Goal: Find specific page/section: Find specific page/section

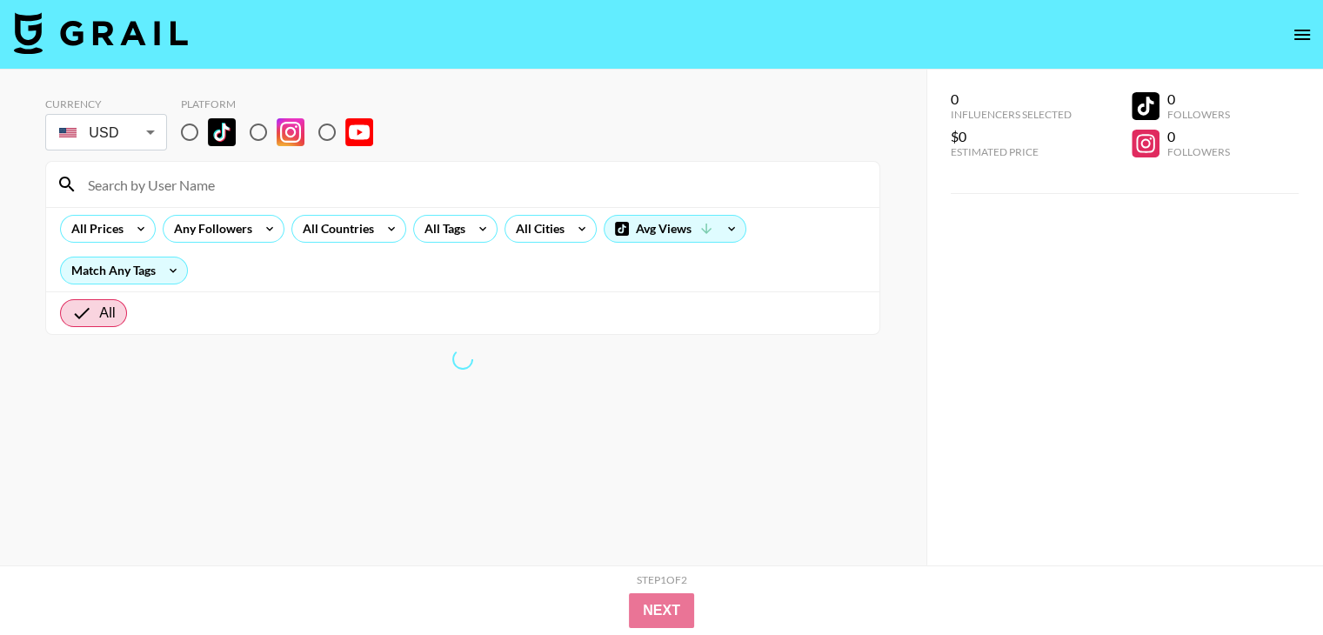
click at [327, 126] on input "radio" at bounding box center [327, 132] width 37 height 37
radio input "true"
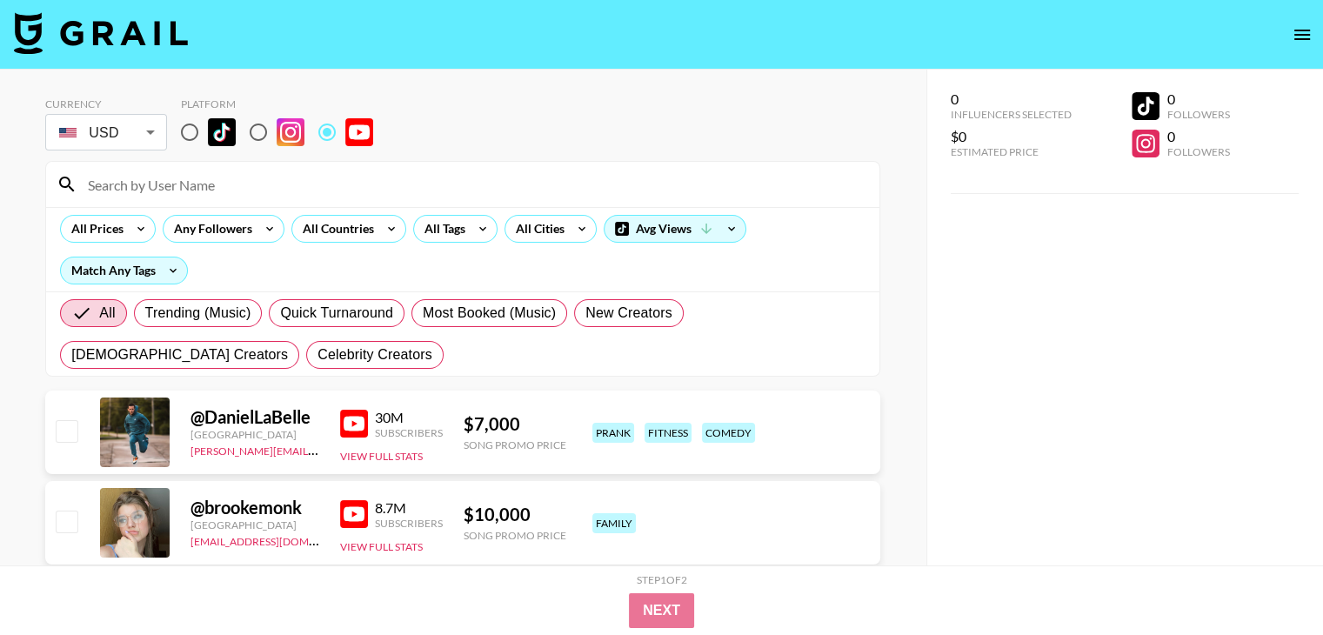
click at [205, 175] on input at bounding box center [473, 185] width 792 height 28
paste input "@DJLovesTurbo"
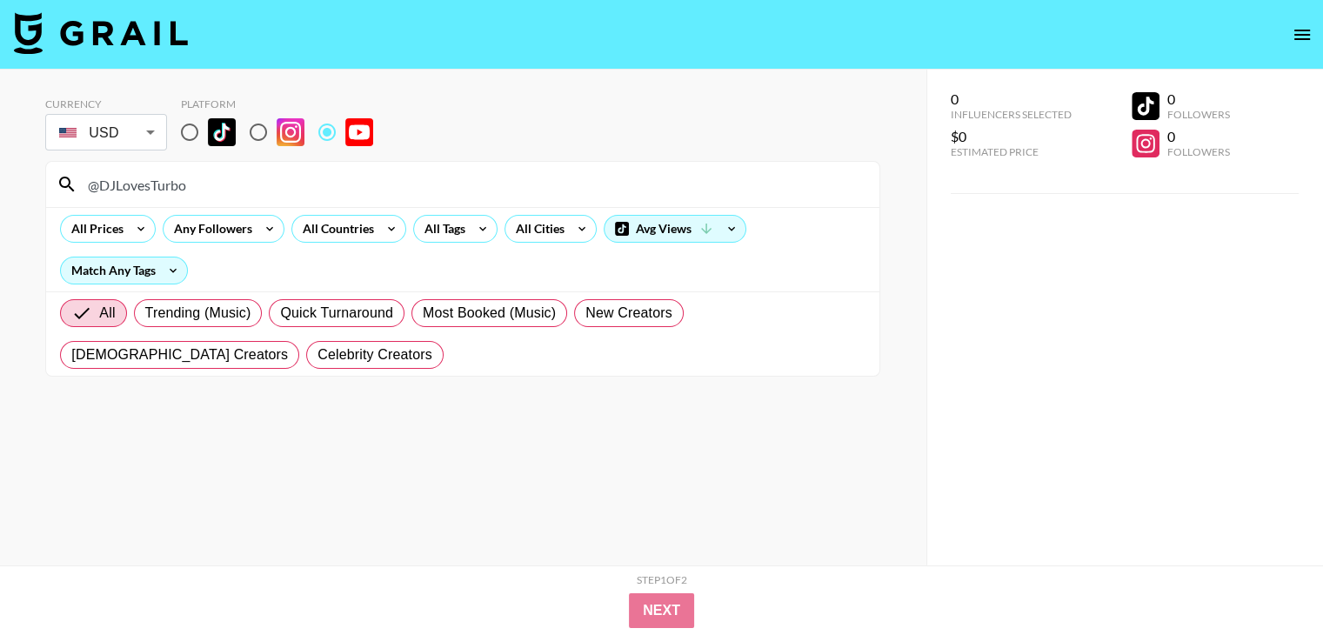
click at [251, 179] on input "@DJLovesTurbo" at bounding box center [473, 185] width 792 height 28
paste input "mmmjoemele"
click at [191, 182] on input "@mmmjoemele" at bounding box center [473, 185] width 792 height 28
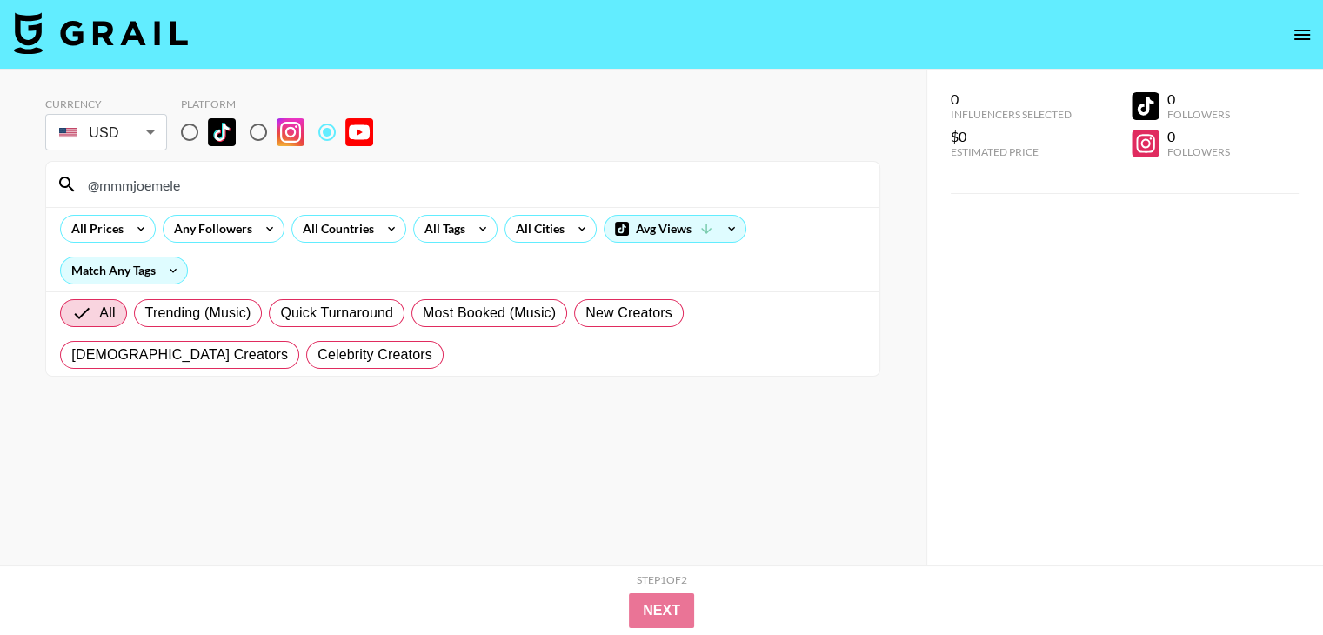
click at [191, 182] on input "@mmmjoemele" at bounding box center [473, 185] width 792 height 28
paste input "woodyandkleiny"
click at [267, 185] on input "@woodyandkleiny" at bounding box center [473, 185] width 792 height 28
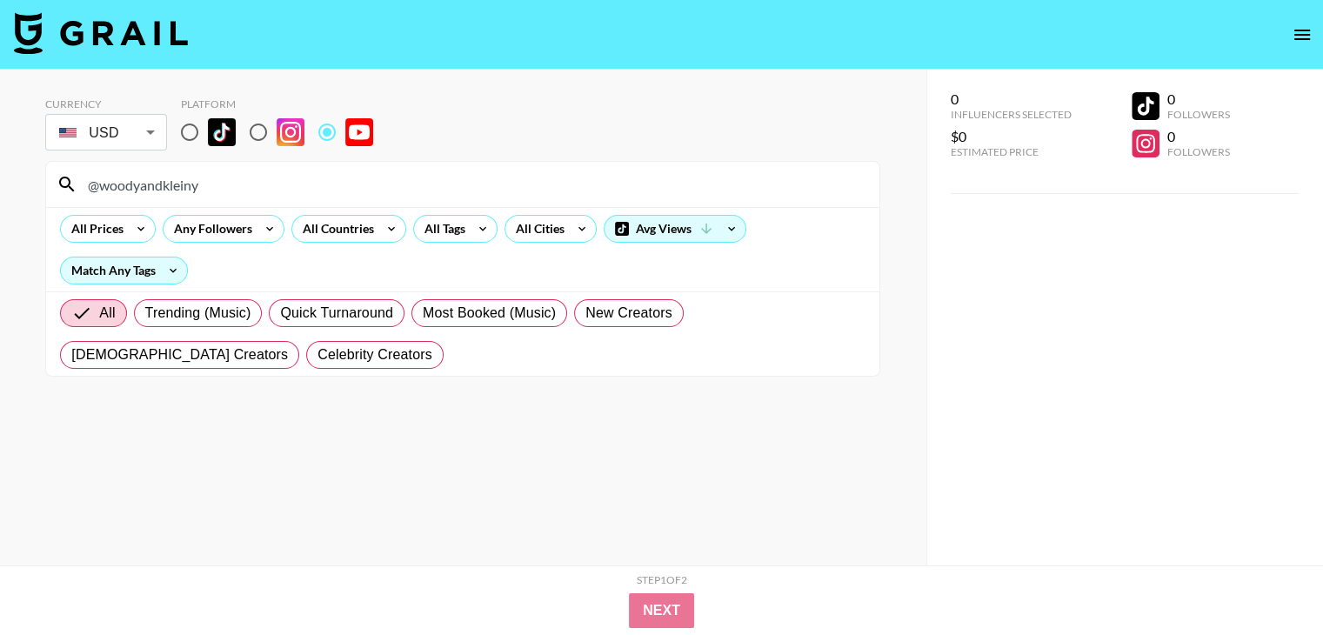
paste input "TomGrossiComed"
click at [236, 198] on div "@TomGrossiComedy" at bounding box center [462, 184] width 833 height 45
click at [236, 187] on input "@TomGrossiComedy" at bounding box center [473, 185] width 792 height 28
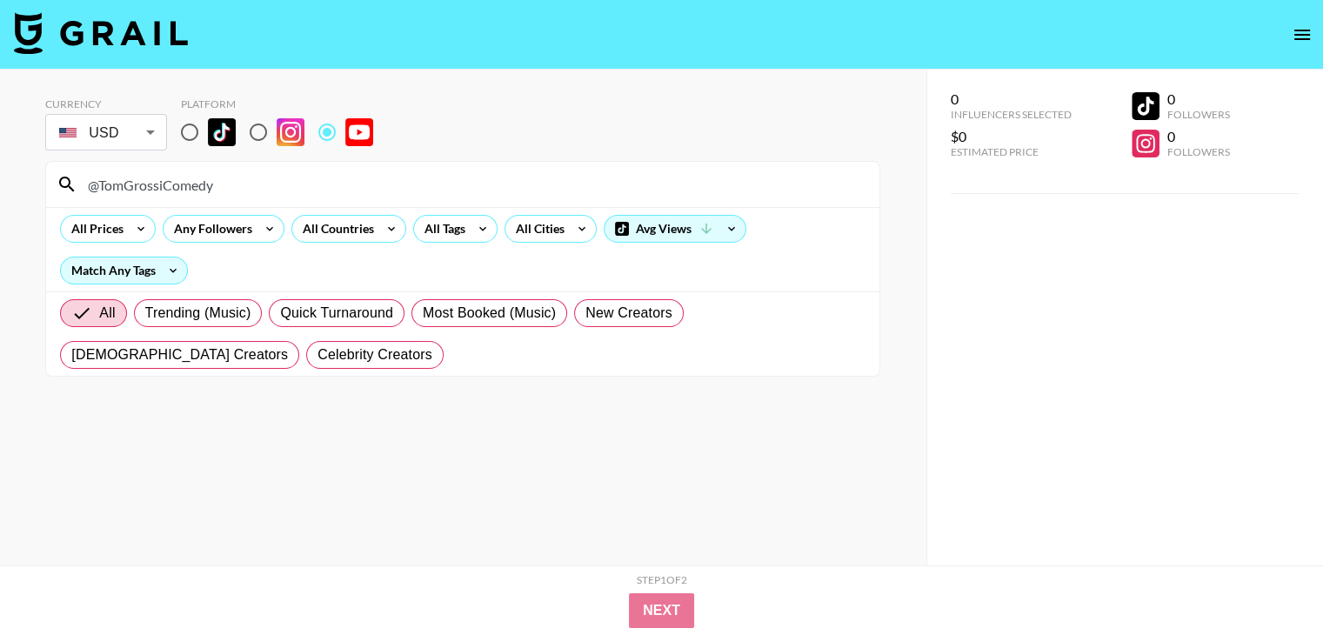
paste input "biggtugg"
click at [219, 199] on div "@biggtugg" at bounding box center [462, 184] width 833 height 45
click at [219, 191] on input "@biggtugg" at bounding box center [473, 185] width 792 height 28
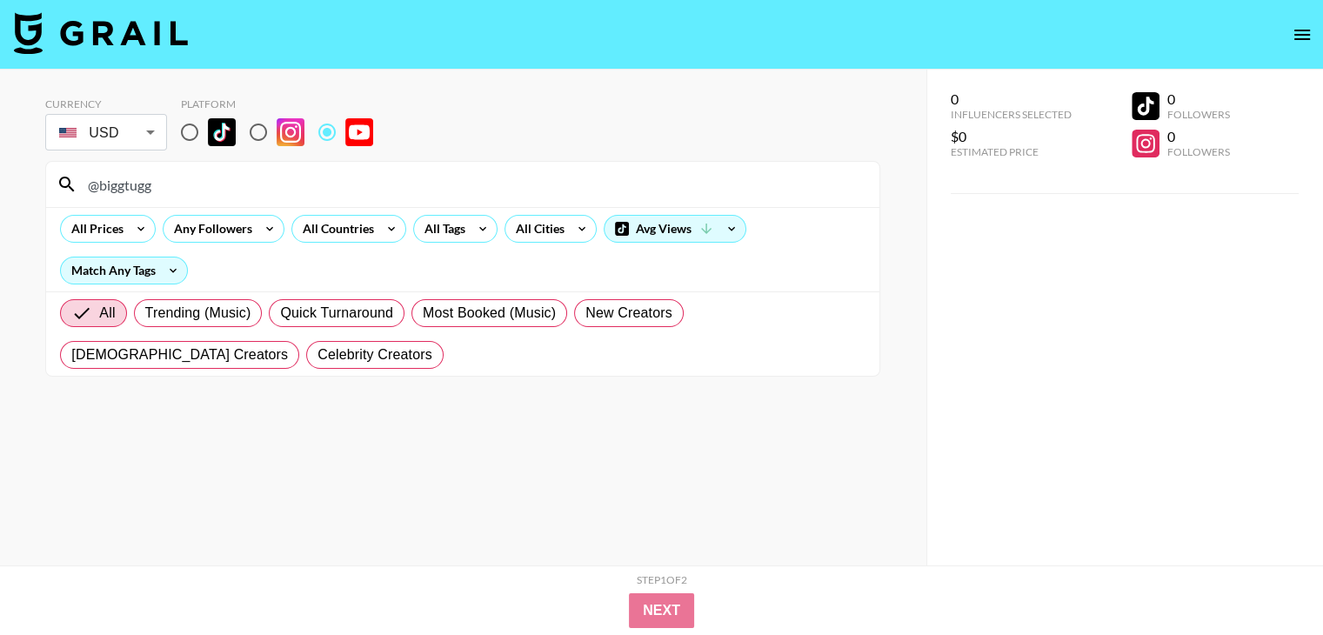
paste input "WestJett"
click at [358, 185] on input "@WestJett" at bounding box center [473, 185] width 792 height 28
click at [358, 184] on input "@WestJett" at bounding box center [473, 185] width 792 height 28
paste input "@rozaati"
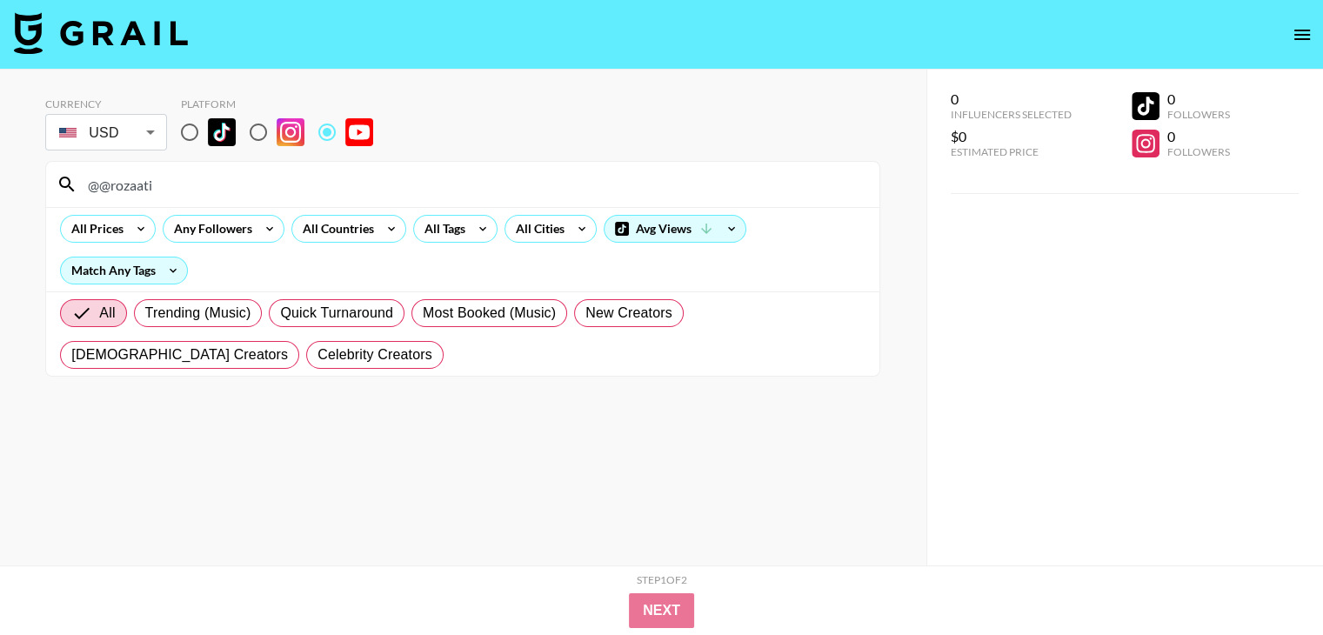
click at [247, 180] on input "@@rozaati" at bounding box center [473, 185] width 792 height 28
click at [246, 180] on input "@@rozaati" at bounding box center [473, 185] width 792 height 28
paste input
click at [285, 180] on input "@rozaati" at bounding box center [473, 185] width 792 height 28
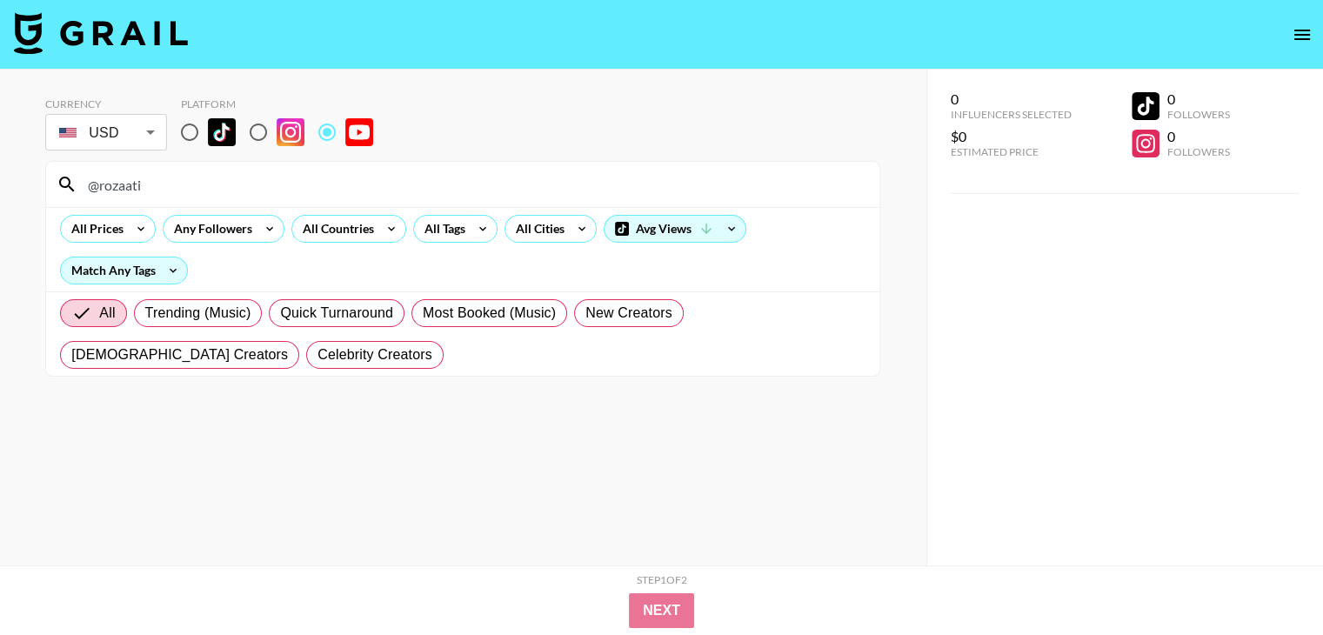
click at [285, 180] on input "@rozaati" at bounding box center [473, 185] width 792 height 28
paste input "WeightliftingHouse"
click at [331, 181] on input "@WeightliftingHouse" at bounding box center [473, 185] width 792 height 28
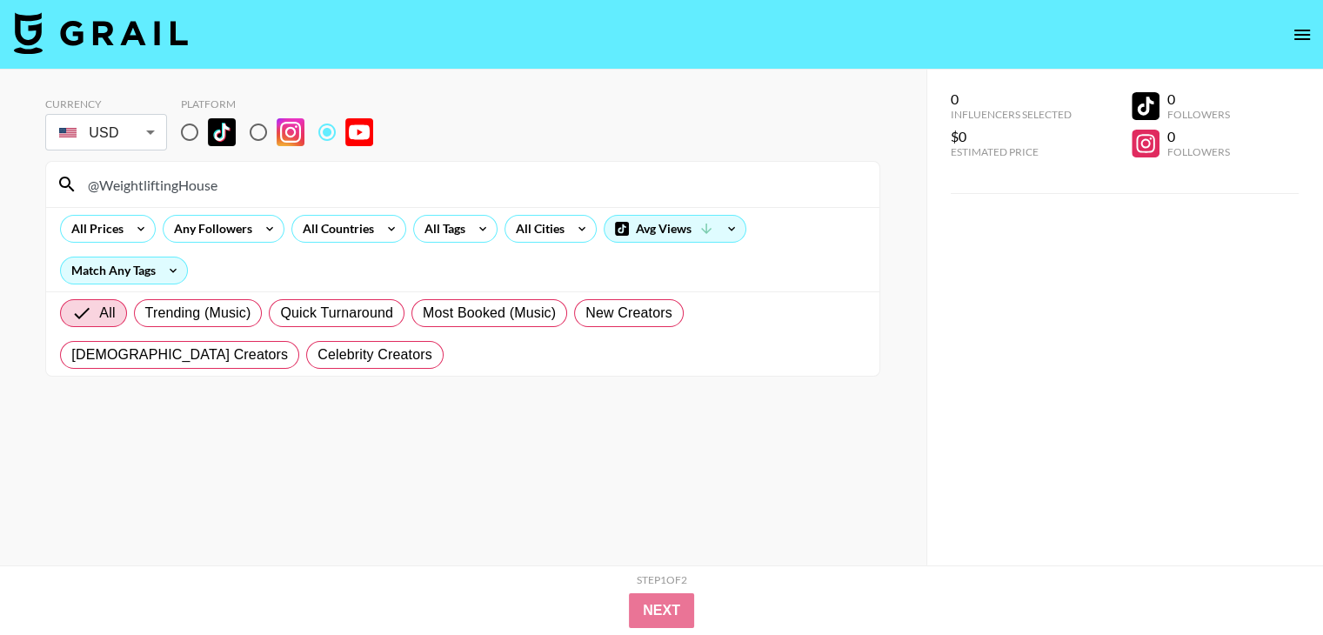
click at [331, 181] on input "@WeightliftingHouse" at bounding box center [473, 185] width 792 height 28
paste input "TheWingroveFamily"
click at [193, 188] on input "@TheWingroveFamily" at bounding box center [473, 185] width 792 height 28
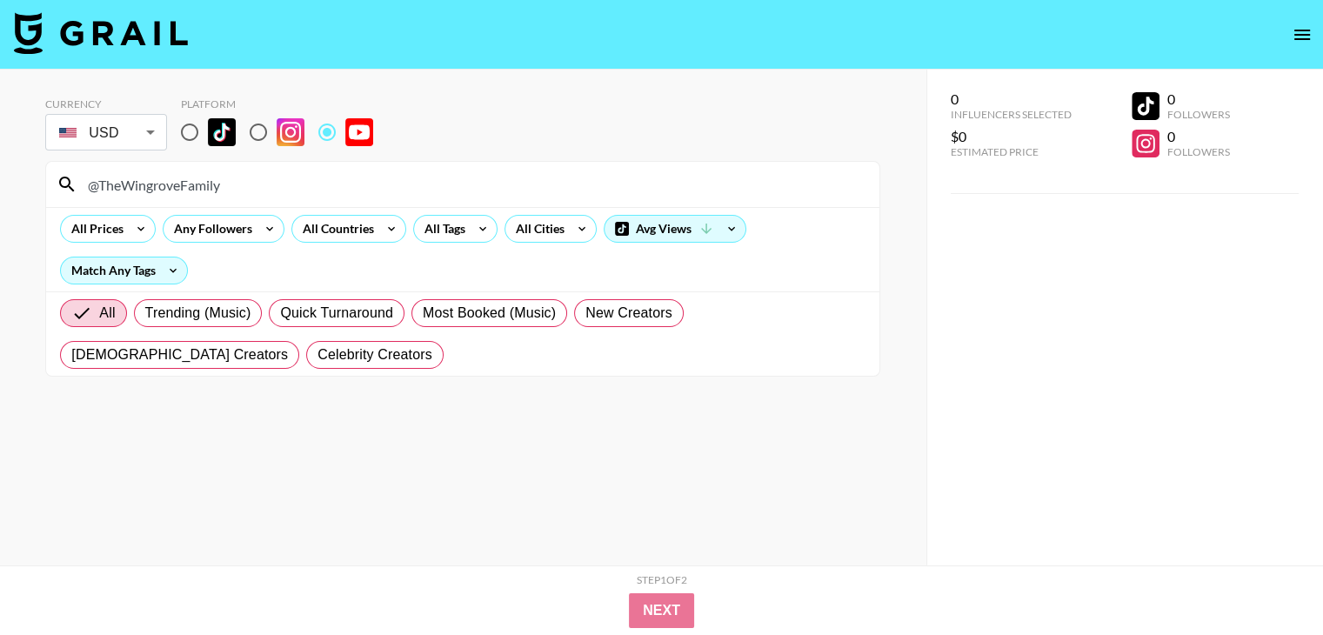
paste input "StephenSharer"
click at [285, 192] on input "@StephenSharer" at bounding box center [473, 185] width 792 height 28
paste input "DJLovesReacting"
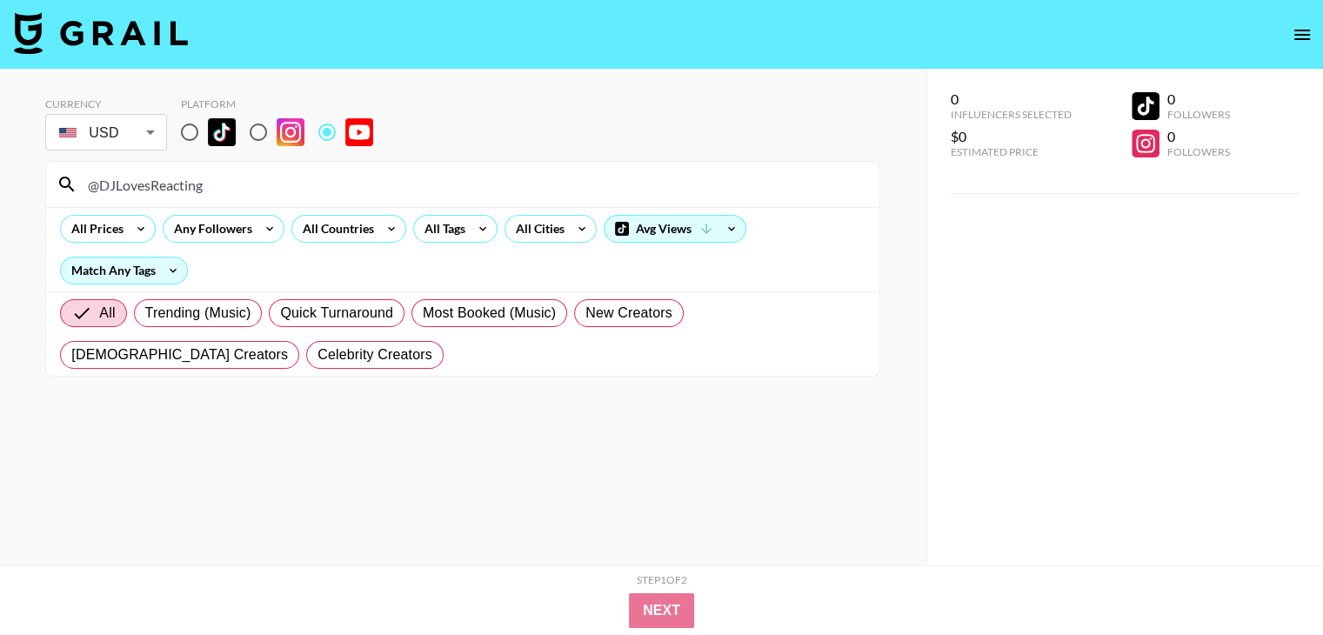
click at [258, 189] on input "@DJLovesReacting" at bounding box center [473, 185] width 792 height 28
paste input "StephenSharer"
click at [334, 190] on input "@StephenSharer" at bounding box center [473, 185] width 792 height 28
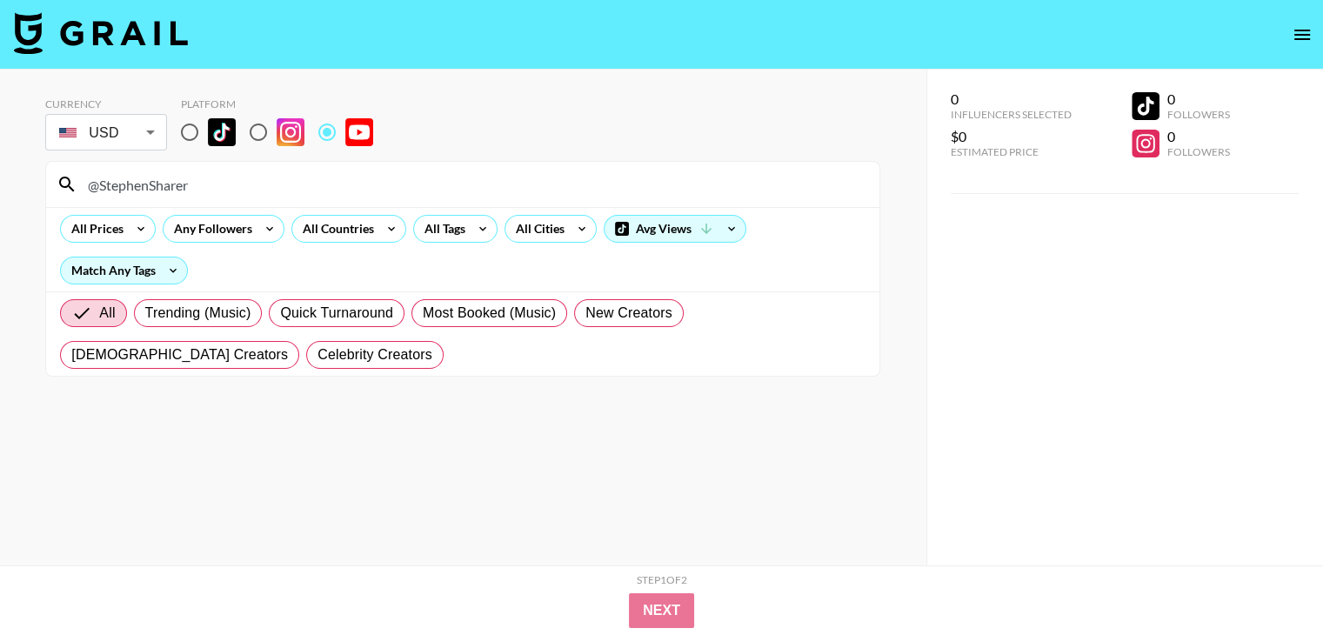
click at [334, 190] on input "@StephenSharer" at bounding box center [473, 185] width 792 height 28
paste input "LeviTheHuskyRescue"
click at [264, 180] on input "@LeviTheHuskyRescue" at bounding box center [473, 185] width 792 height 28
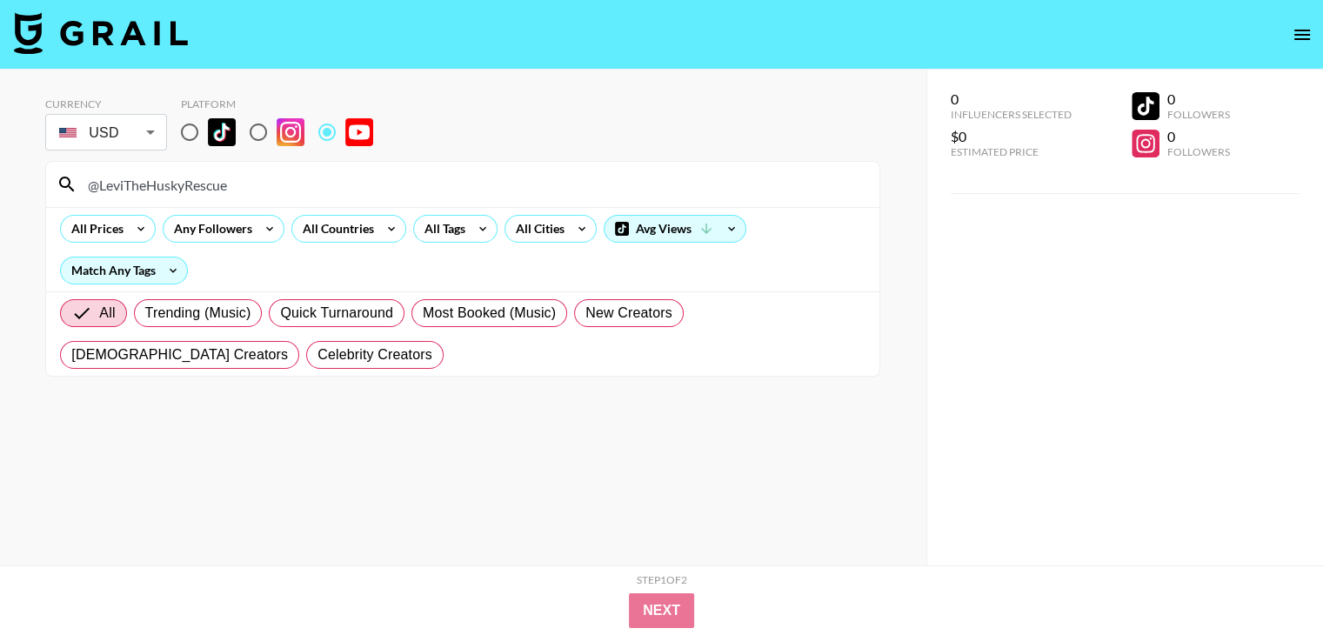
click at [264, 180] on input "@LeviTheHuskyRescue" at bounding box center [473, 185] width 792 height 28
paste input "samthecookingguy"
click at [226, 183] on input "@samthecookingguy" at bounding box center [473, 185] width 792 height 28
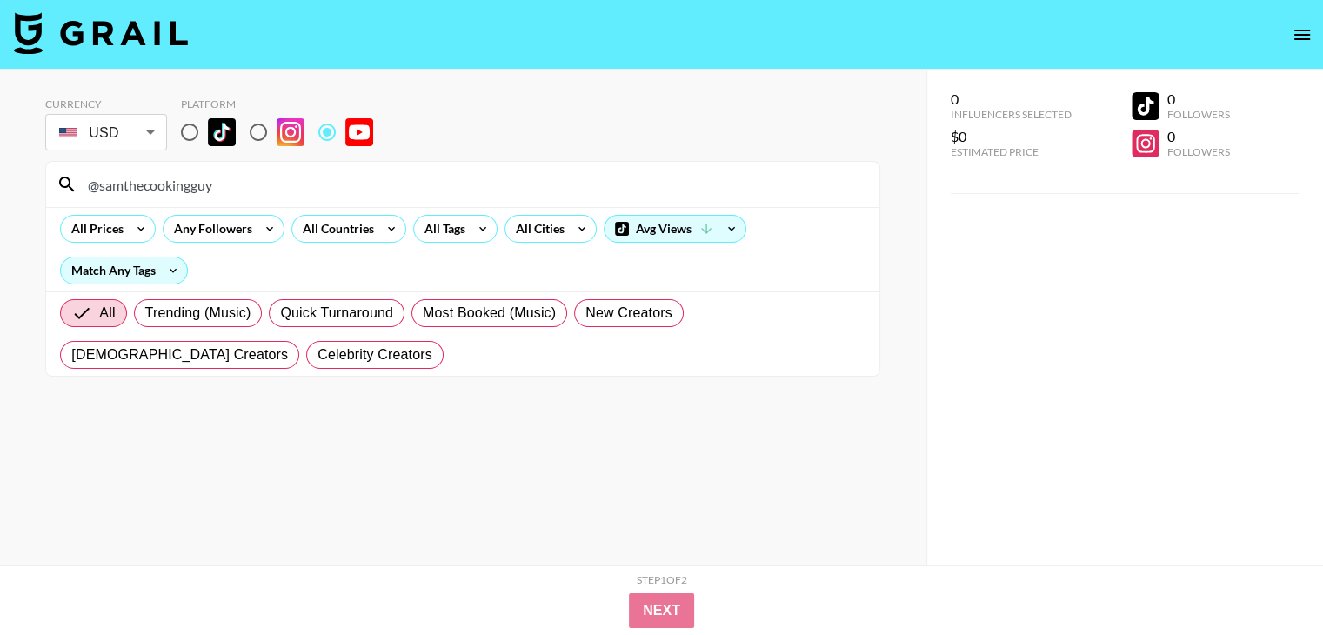
paste input "lucascruikshank"
click at [170, 182] on input "lucascruikshank" at bounding box center [473, 185] width 792 height 28
paste input "@Zekix"
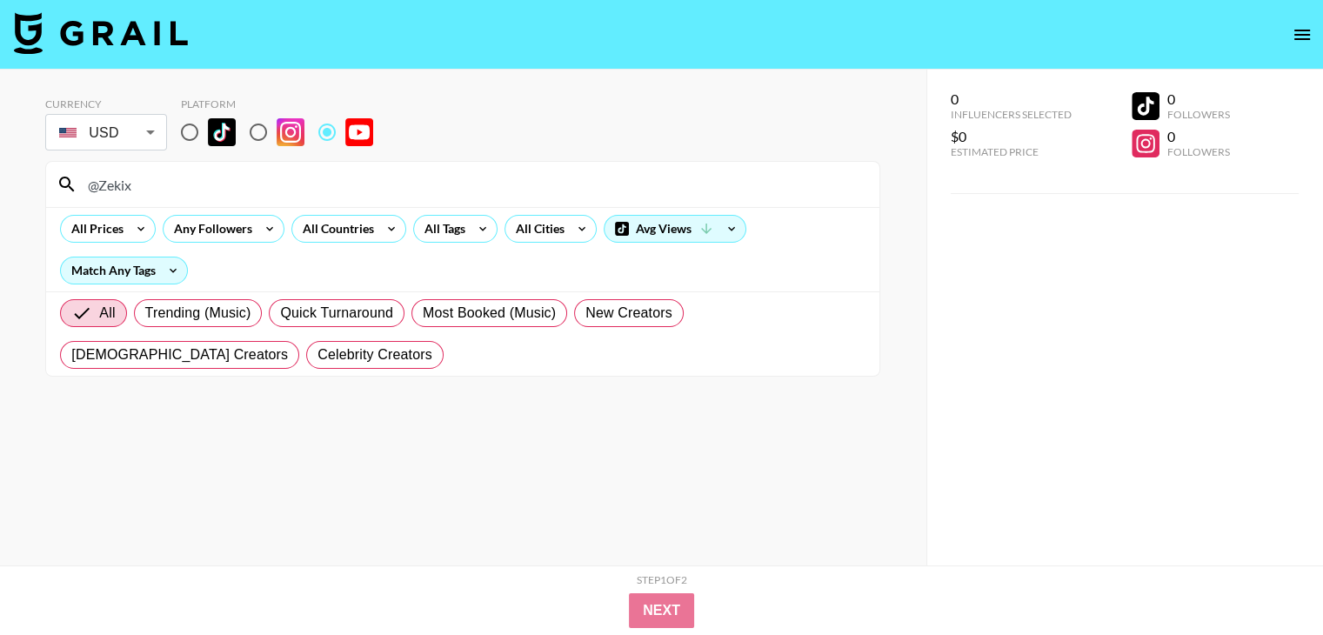
click at [181, 171] on input "@Zekix" at bounding box center [473, 185] width 792 height 28
paste input
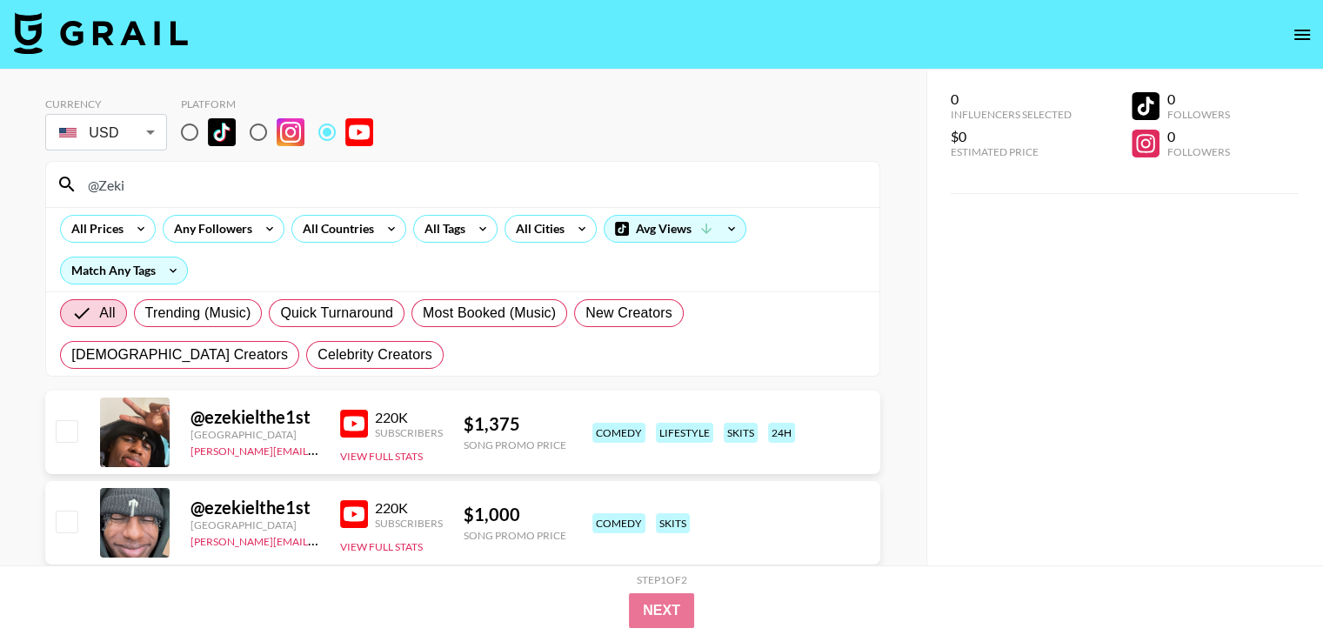
click at [160, 172] on input "@Zeki" at bounding box center [473, 185] width 792 height 28
click at [160, 171] on input "@Zeki" at bounding box center [473, 185] width 792 height 28
paste input "Bajoneandoporhay"
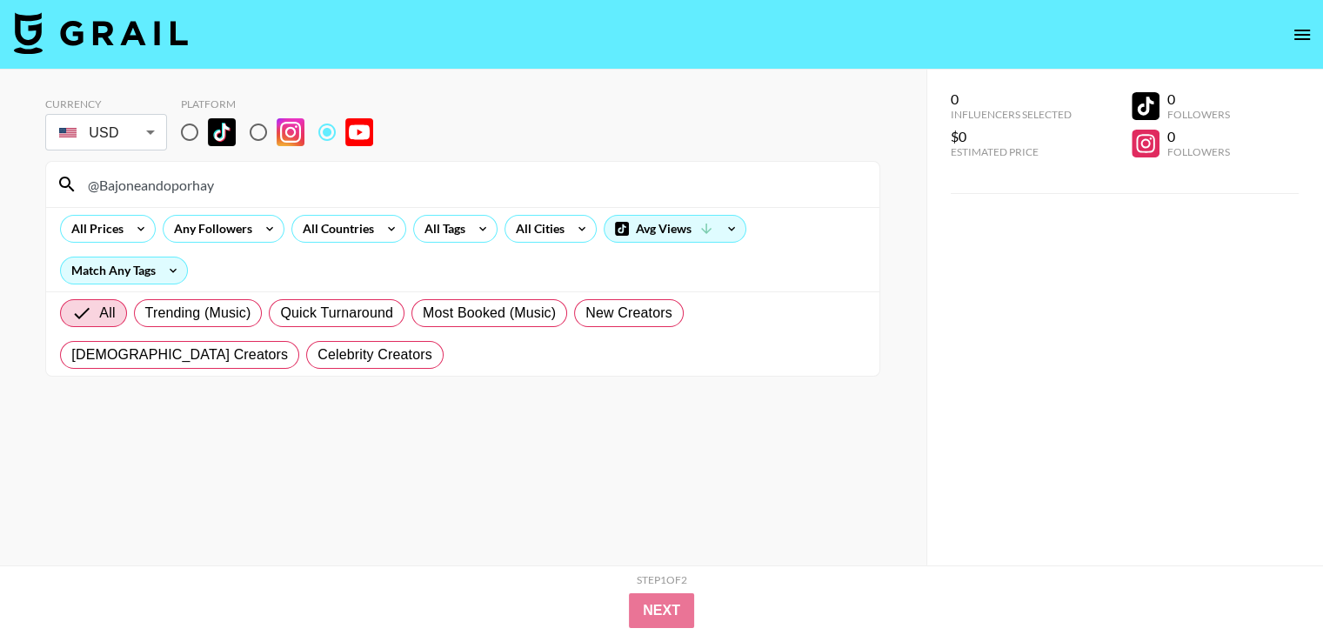
click at [272, 193] on input "@Bajoneandoporhay" at bounding box center [473, 185] width 792 height 28
paste input "Pimpeano"
click at [285, 201] on div "@Pimpeano" at bounding box center [462, 184] width 833 height 45
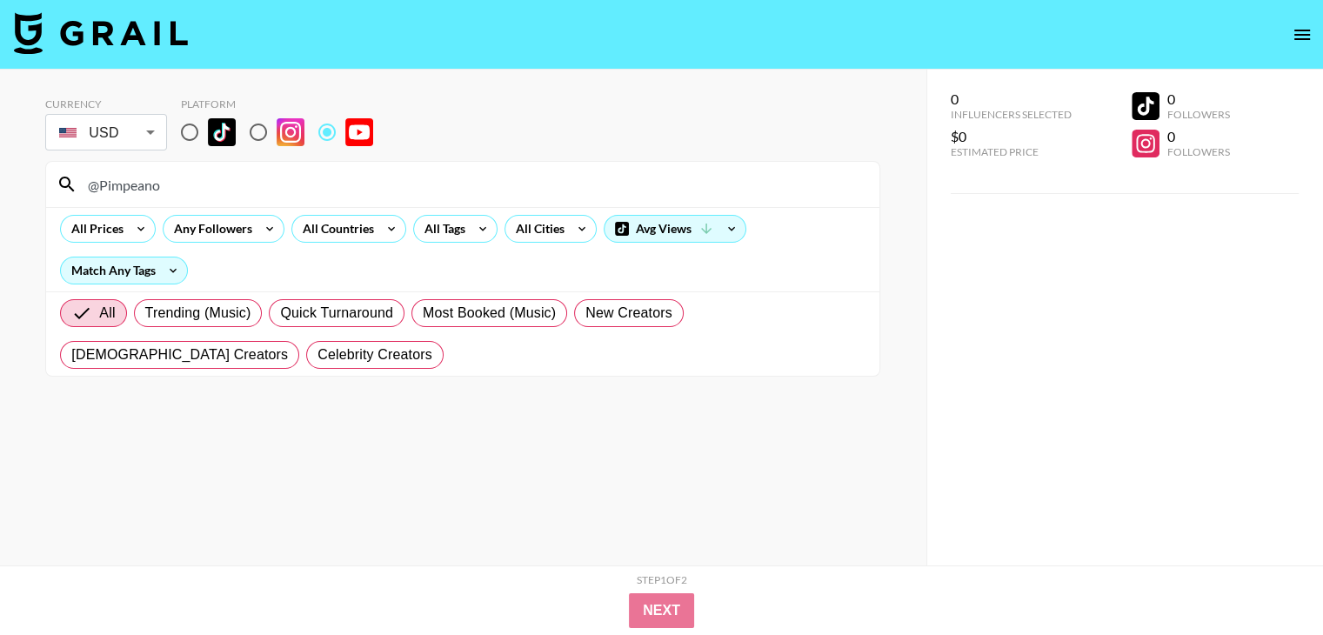
click at [283, 191] on input "@Pimpeano" at bounding box center [473, 185] width 792 height 28
paste input "leandrin.b"
click at [257, 184] on input "@leandrin.b" at bounding box center [473, 185] width 792 height 28
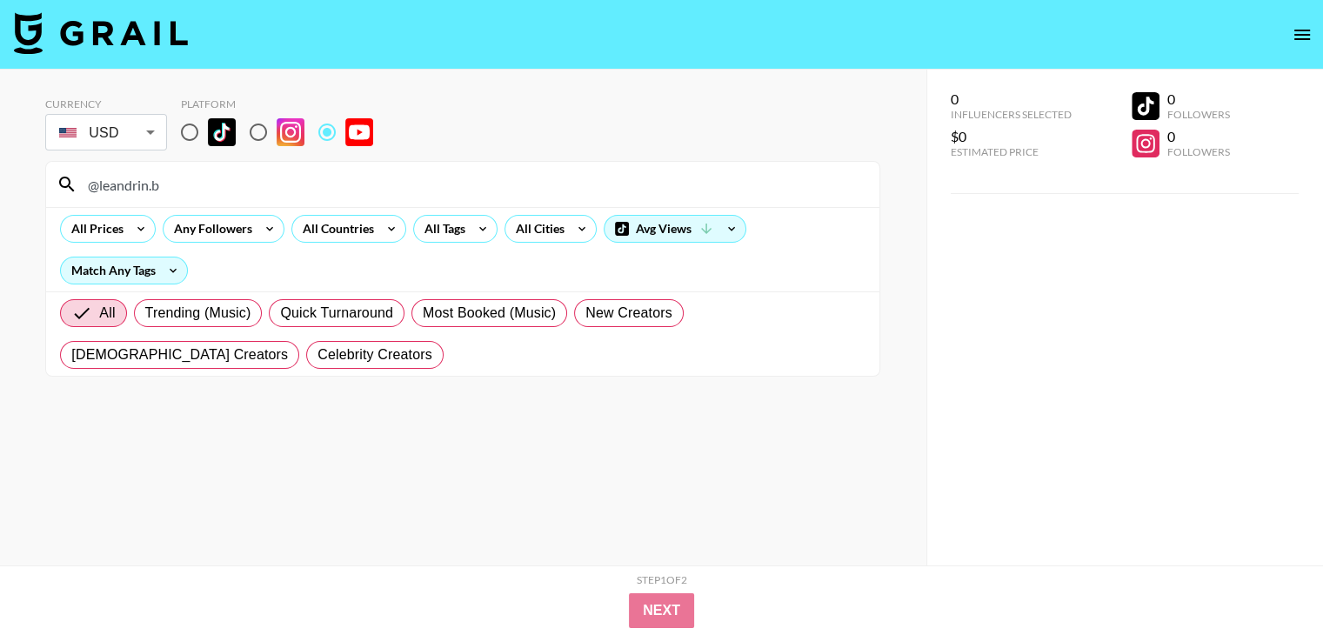
click at [257, 184] on input "@leandrin.b" at bounding box center [473, 185] width 792 height 28
paste input "taysmcr"
click at [194, 185] on input "@taysmcr" at bounding box center [473, 185] width 792 height 28
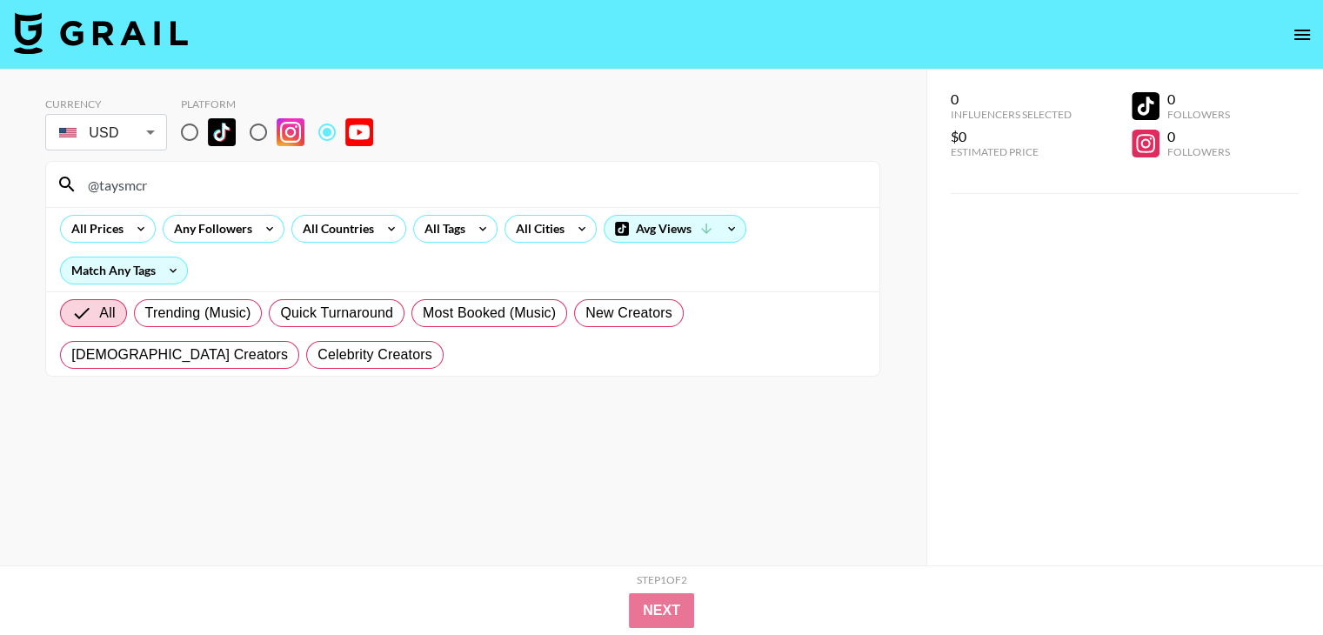
click at [194, 185] on input "@taysmcr" at bounding box center [473, 185] width 792 height 28
paste input "joshandmomma"
click at [205, 189] on input "@joshandmomma" at bounding box center [473, 185] width 792 height 28
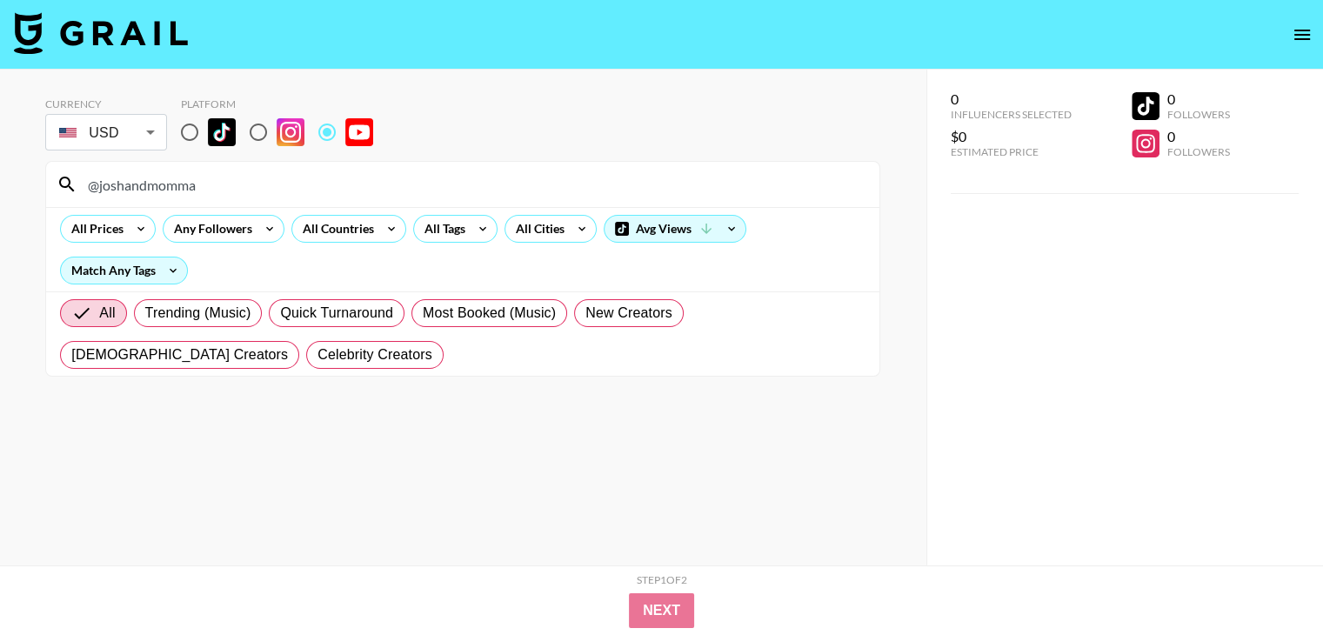
paste input "[DEMOGRAPHIC_DATA]"
drag, startPoint x: 213, startPoint y: 158, endPoint x: 216, endPoint y: 168, distance: 9.9
click at [215, 164] on section "Currency USD USD ​ Platform @MatthewSieverin All Prices Any Followers All Count…" at bounding box center [462, 230] width 835 height 293
click at [218, 176] on input "@MatthewSieverin" at bounding box center [473, 185] width 792 height 28
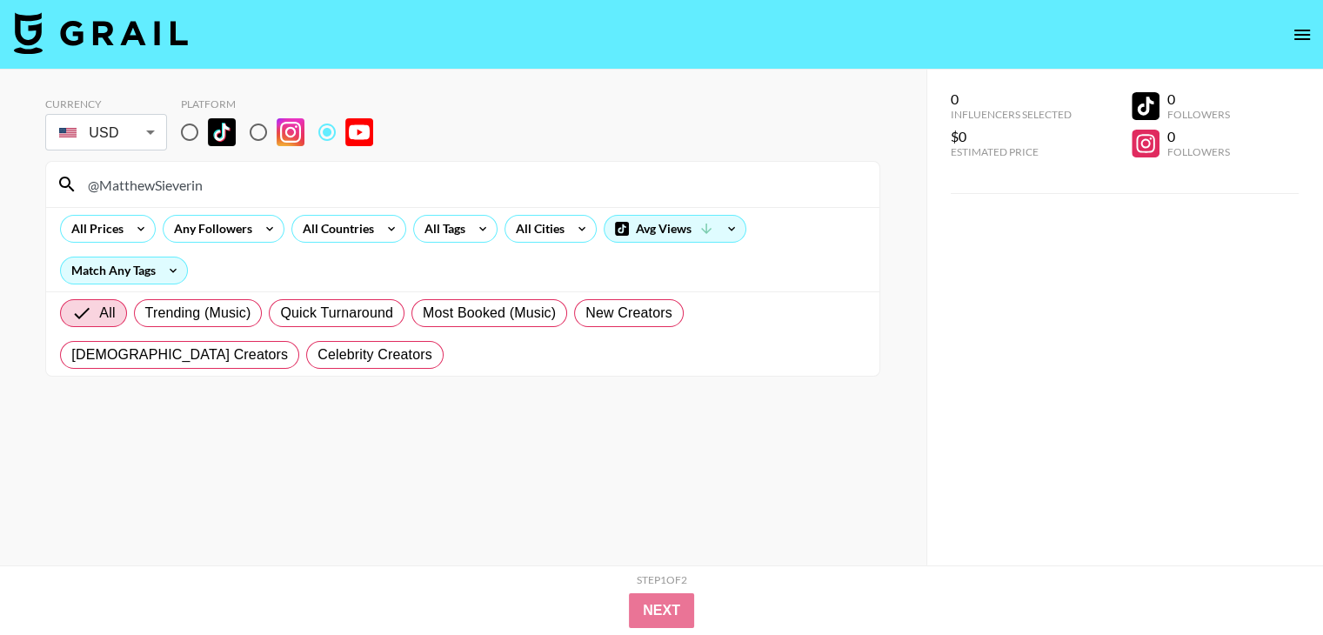
click at [218, 176] on input "@MatthewSieverin" at bounding box center [473, 185] width 792 height 28
paste input "caryscuttlefish"
click at [221, 195] on input "@caryscuttlefish" at bounding box center [473, 185] width 792 height 28
click at [221, 193] on input "@caryscuttlefish" at bounding box center [473, 185] width 792 height 28
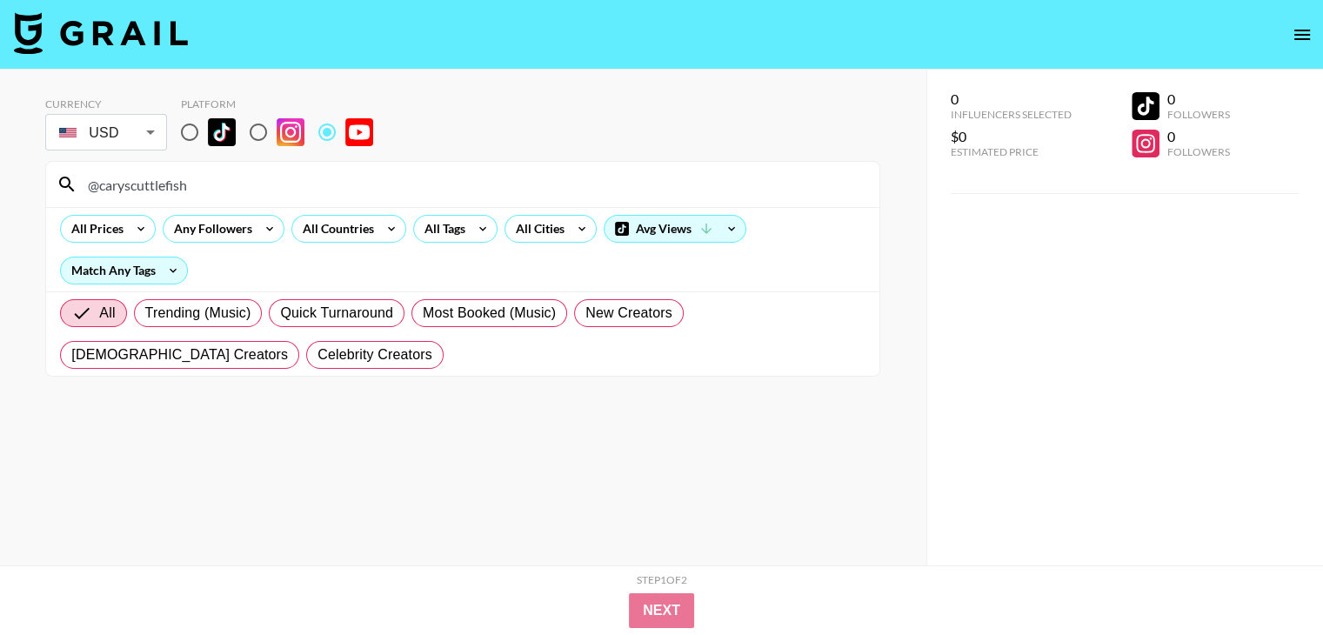
paste input "bolzanpaula"
click at [226, 172] on input "@bolzanpaula" at bounding box center [473, 185] width 792 height 28
paste input "AlejoIgo"
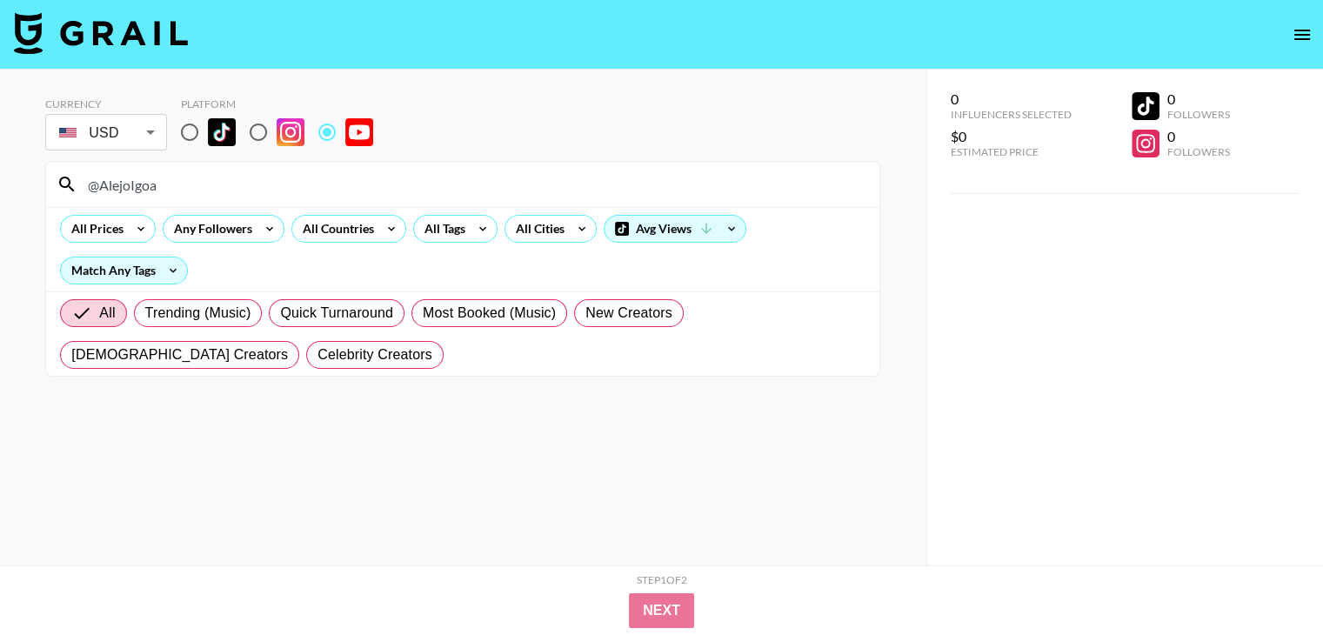
click at [251, 175] on input "@AlejoIgoa" at bounding box center [473, 185] width 792 height 28
click at [258, 177] on input "@AlejoIgoa" at bounding box center [473, 185] width 792 height 28
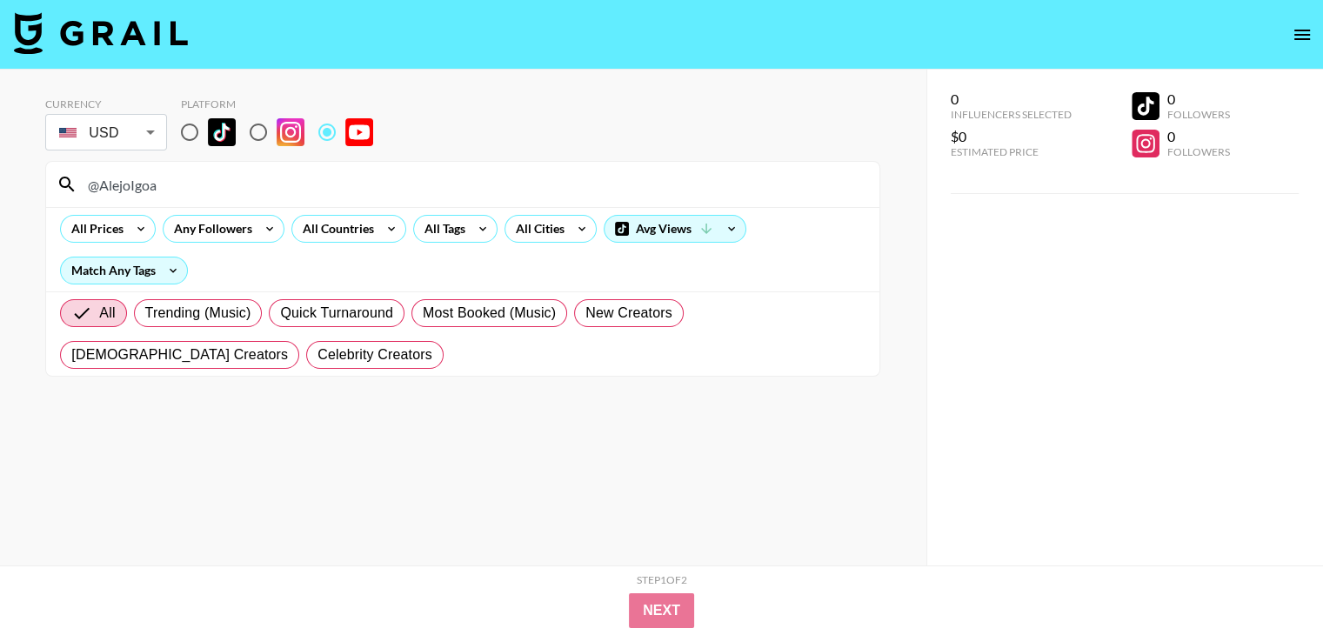
paste input "POVINMEEE"
type input "@POVINMEEE"
